Goal: Find specific page/section: Locate a particular part of the current website

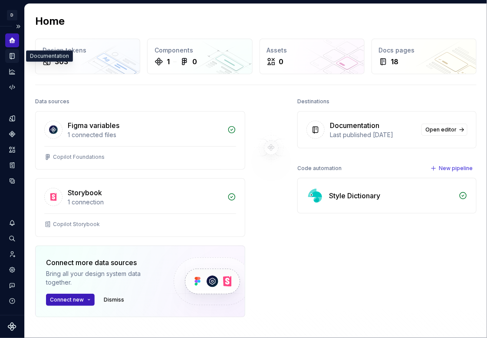
click at [13, 54] on icon "Documentation" at bounding box center [12, 56] width 3 height 5
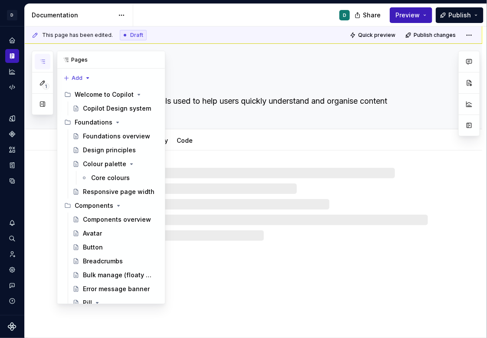
click at [43, 62] on icon "button" at bounding box center [42, 61] width 7 height 7
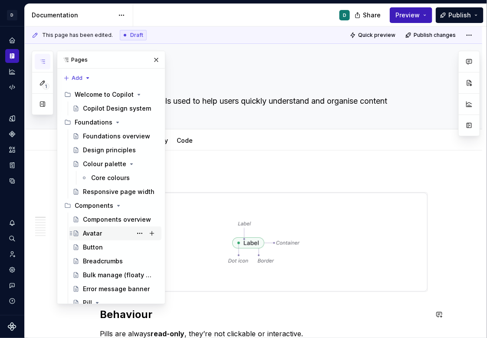
click at [111, 234] on div "Avatar" at bounding box center [120, 234] width 75 height 12
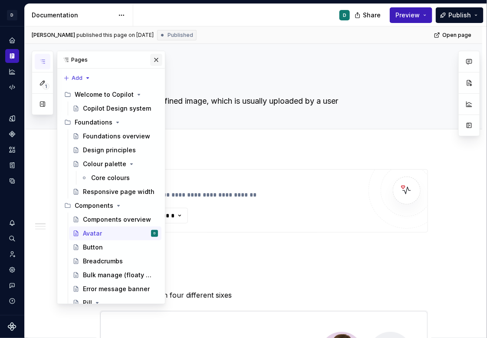
click at [158, 60] on button "button" at bounding box center [156, 60] width 12 height 12
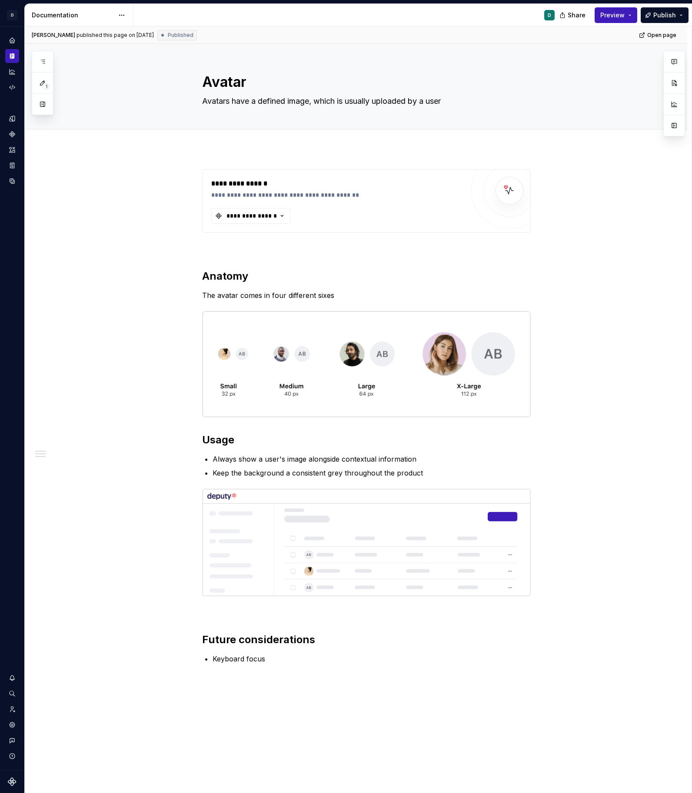
type textarea "*"
